Goal: Navigation & Orientation: Go to known website

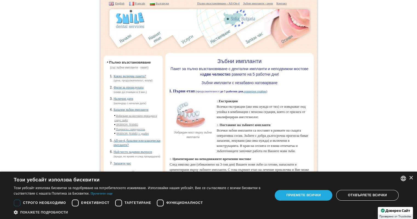
click at [324, 193] on div "Приемете всички" at bounding box center [304, 195] width 58 height 10
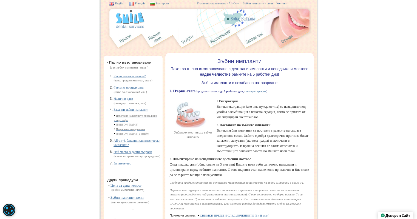
click at [157, 36] on img at bounding box center [156, 39] width 20 height 20
